Goal: Information Seeking & Learning: Learn about a topic

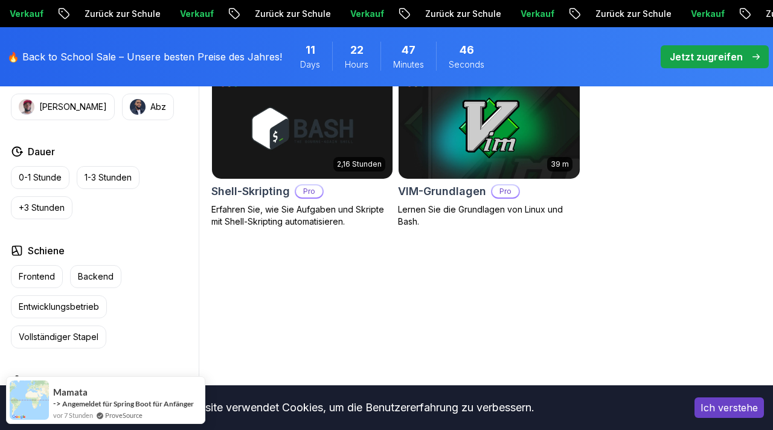
scroll to position [588, 0]
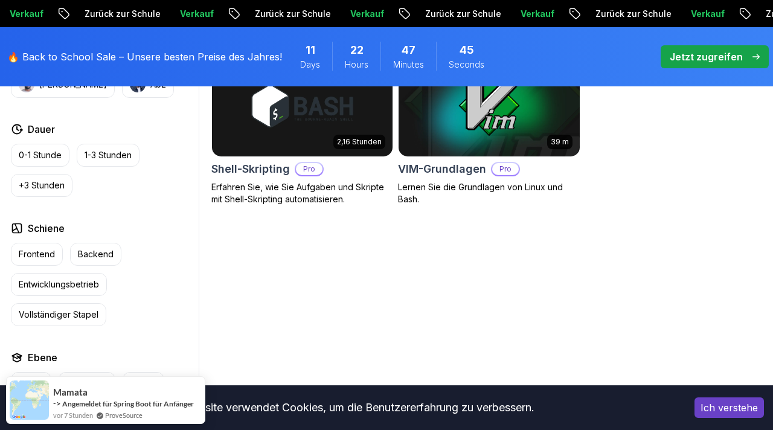
click at [298, 287] on div "6.00 Uhr Linux-Grundlagen Pro Lernen Sie die Grundlagen von Linux und die Verwe…" at bounding box center [488, 131] width 555 height 527
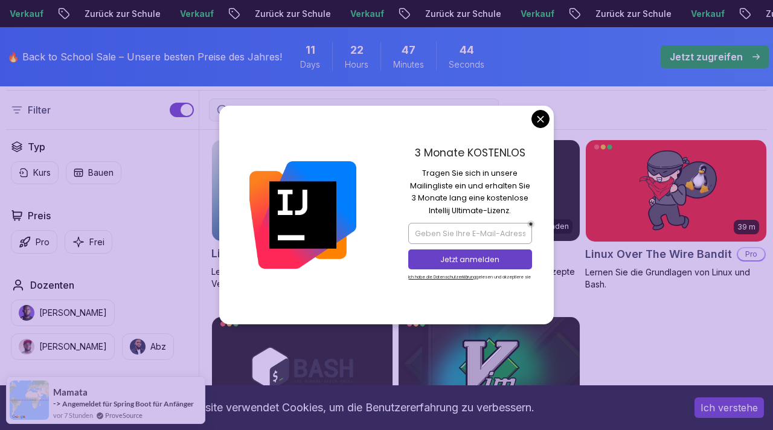
scroll to position [323, 0]
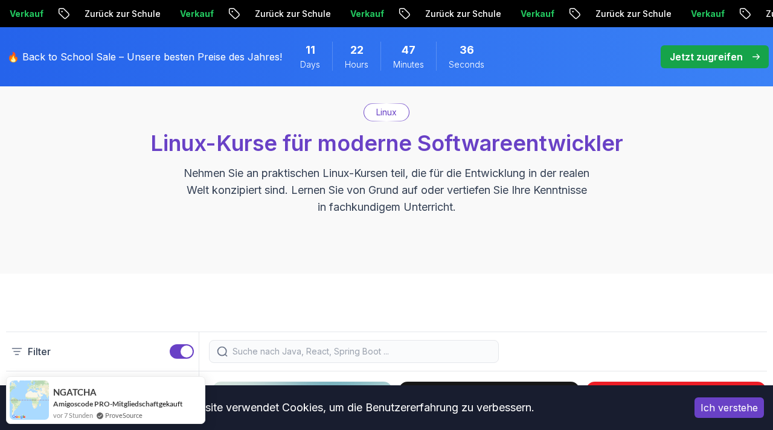
scroll to position [330, 0]
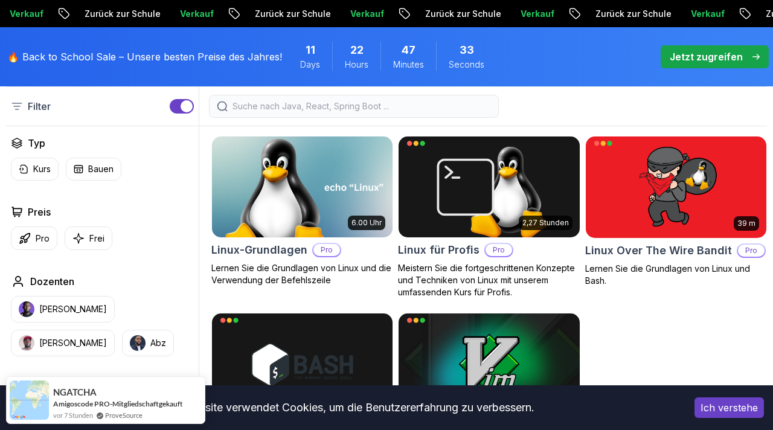
click at [360, 205] on img at bounding box center [303, 187] width 190 height 106
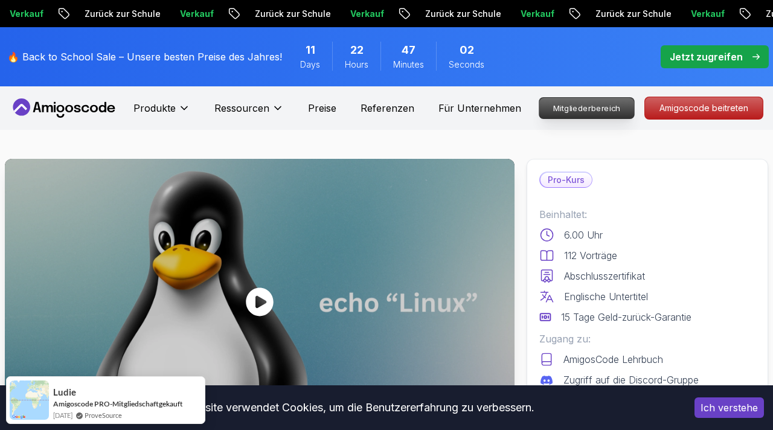
click at [595, 106] on font "Mitgliederbereich" at bounding box center [586, 108] width 67 height 10
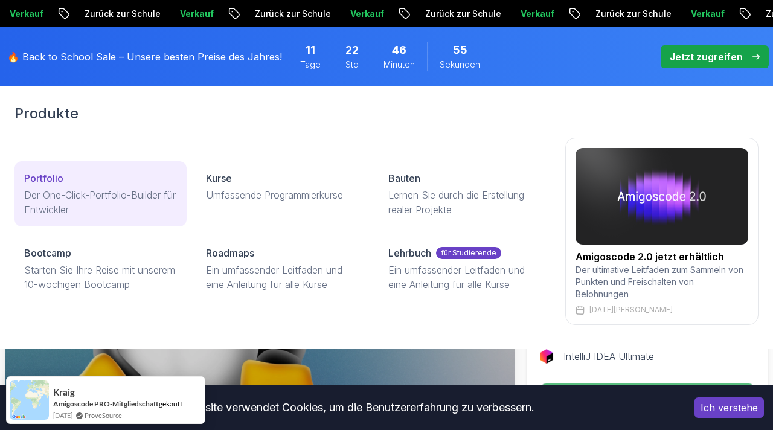
scroll to position [50, 0]
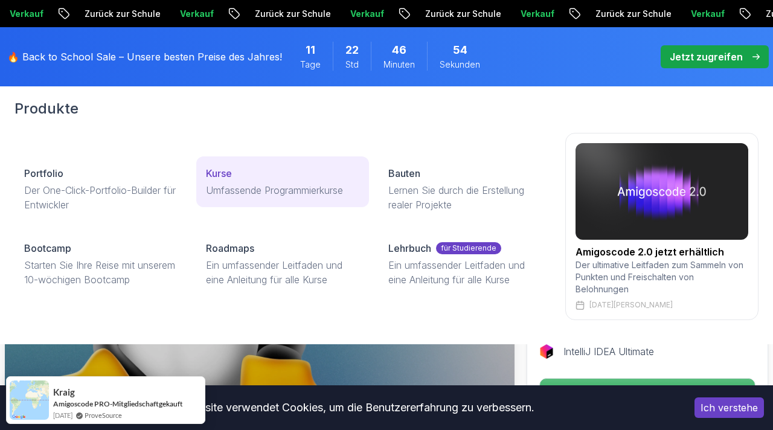
click at [222, 185] on font "Umfassende Programmierkurse" at bounding box center [274, 190] width 137 height 12
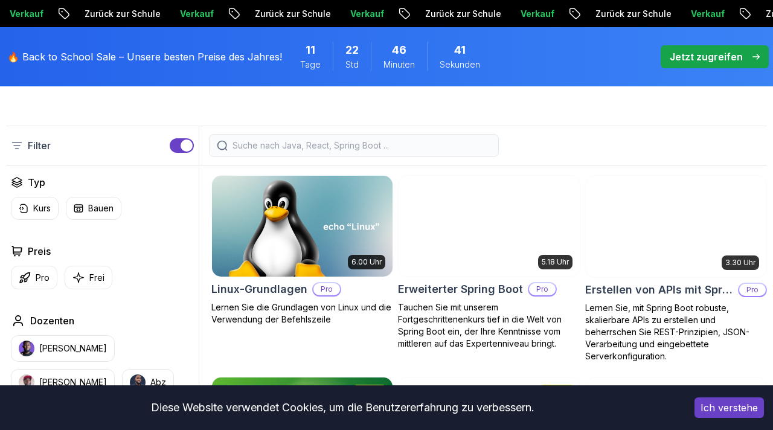
scroll to position [337, 0]
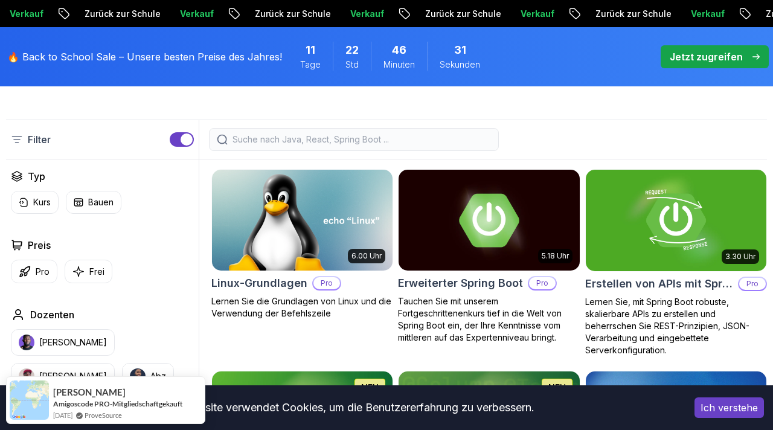
click at [706, 51] on font "Jetzt zugreifen" at bounding box center [705, 57] width 73 height 12
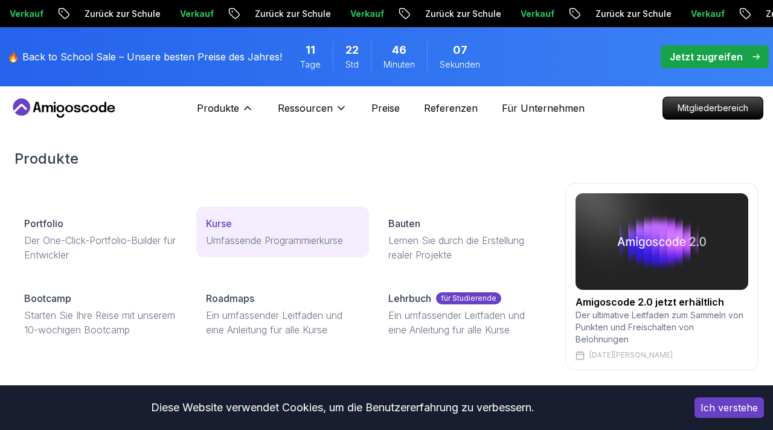
click at [229, 216] on p "Kurse" at bounding box center [219, 223] width 26 height 14
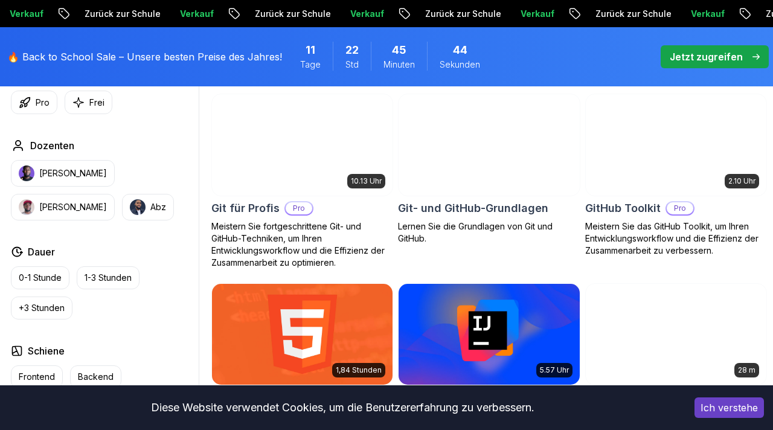
scroll to position [1361, 0]
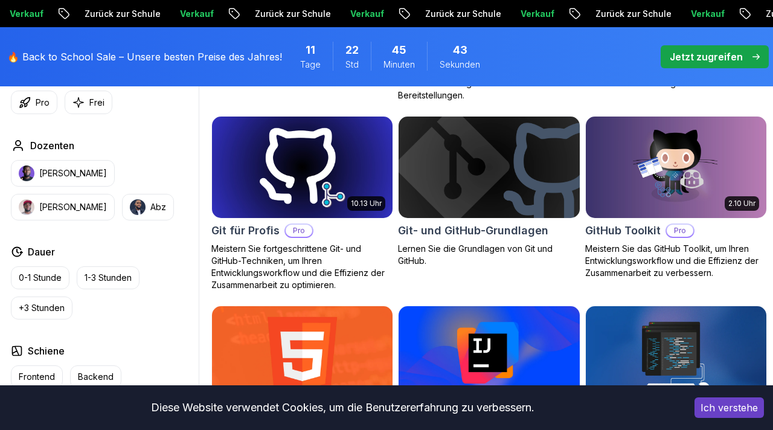
click at [241, 211] on img at bounding box center [303, 167] width 190 height 106
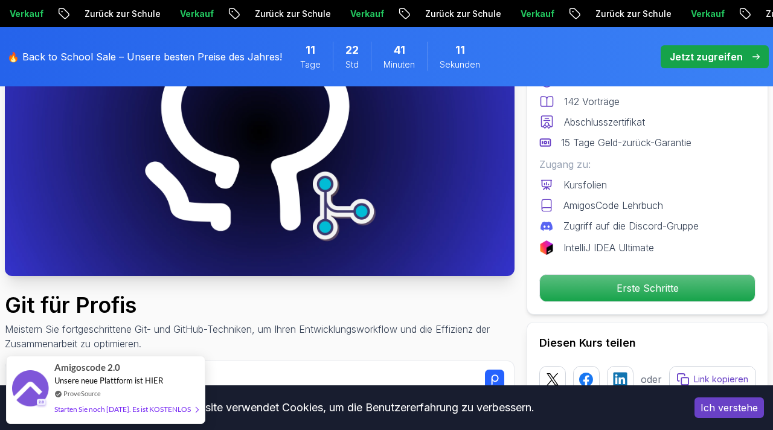
scroll to position [168, 0]
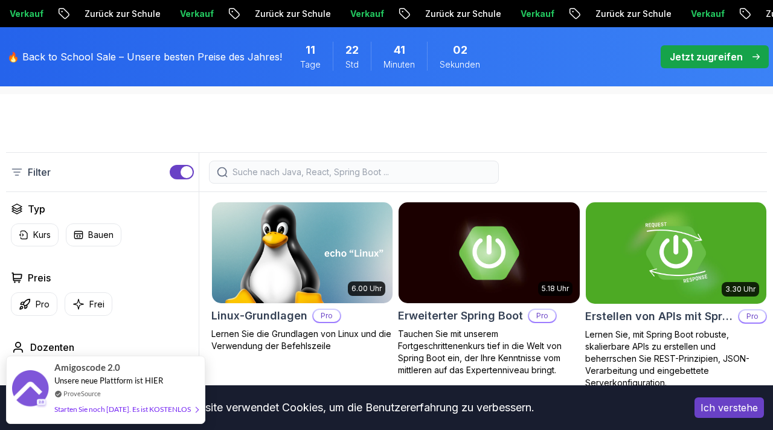
scroll to position [300, 0]
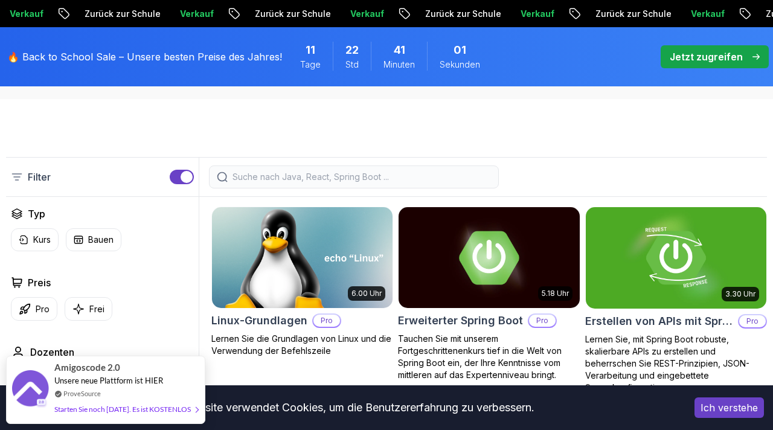
click at [296, 230] on img at bounding box center [303, 258] width 190 height 106
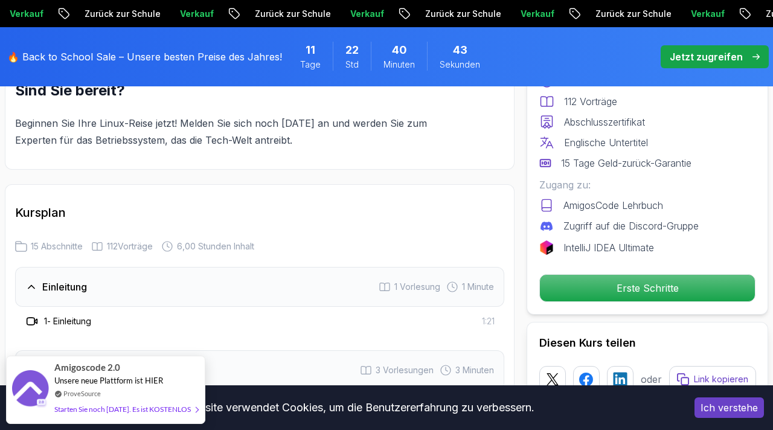
scroll to position [1672, 0]
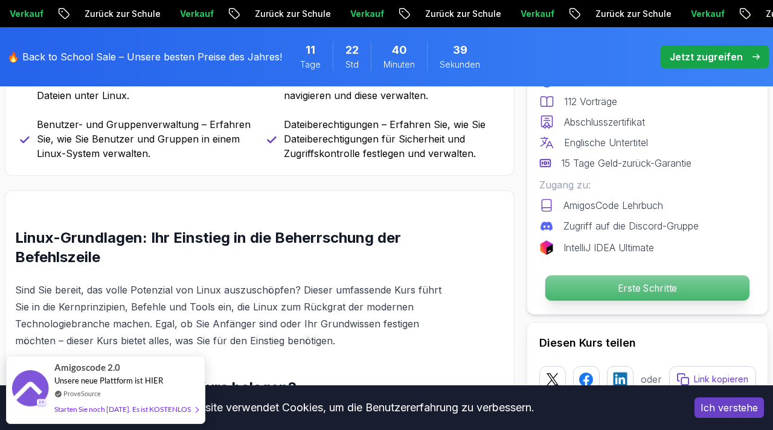
click at [570, 284] on p "Erste Schritte" at bounding box center [647, 287] width 204 height 25
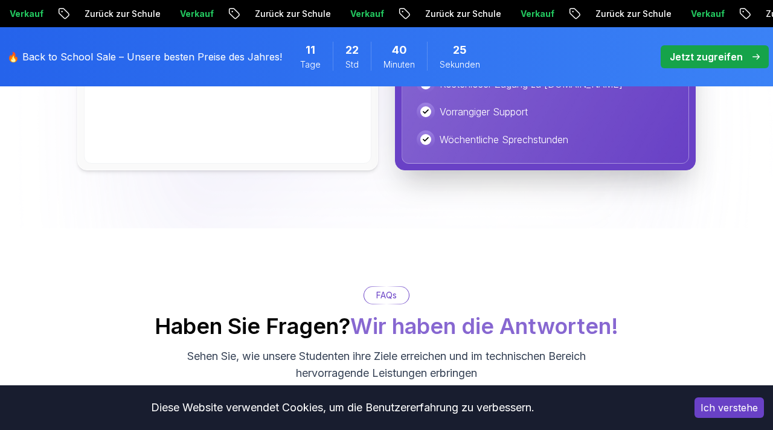
scroll to position [3417, 0]
